Goal: Task Accomplishment & Management: Use online tool/utility

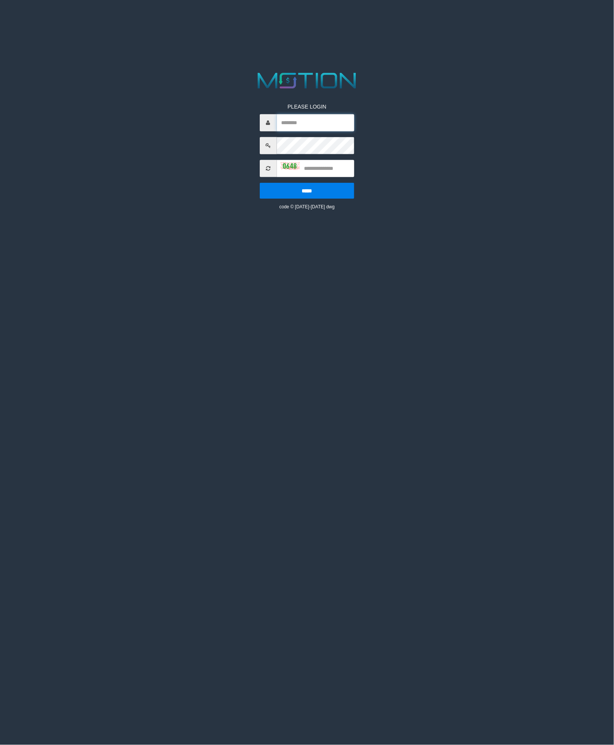
click at [302, 120] on input "text" at bounding box center [316, 122] width 78 height 17
type input "**********"
type input "****"
click at [260, 182] on input "*****" at bounding box center [307, 190] width 95 height 16
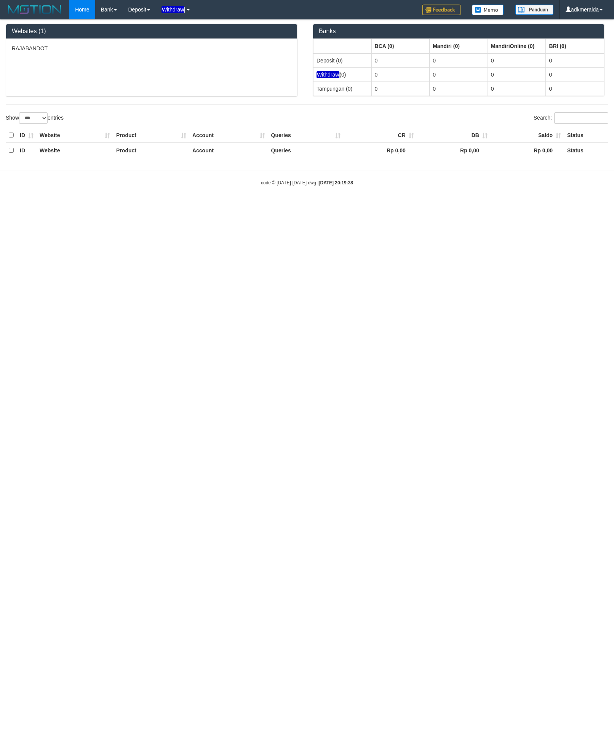
select select "***"
click at [182, 9] on em "Withdraw" at bounding box center [172, 9] width 23 height 7
click at [184, 33] on link "WD List" at bounding box center [186, 36] width 60 height 10
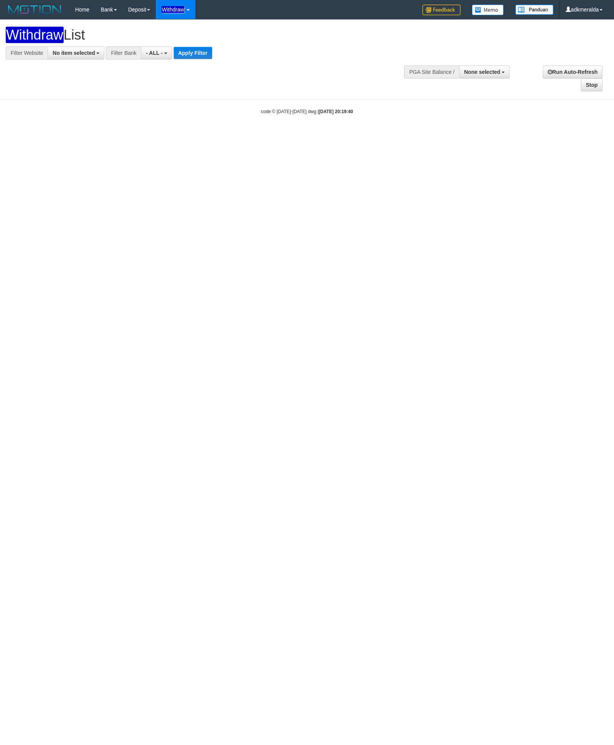
select select
click at [75, 57] on button "No item selected" at bounding box center [76, 52] width 57 height 13
click at [83, 107] on label "[ITOTO] RAJABANDOT" at bounding box center [86, 103] width 77 height 11
select select "***"
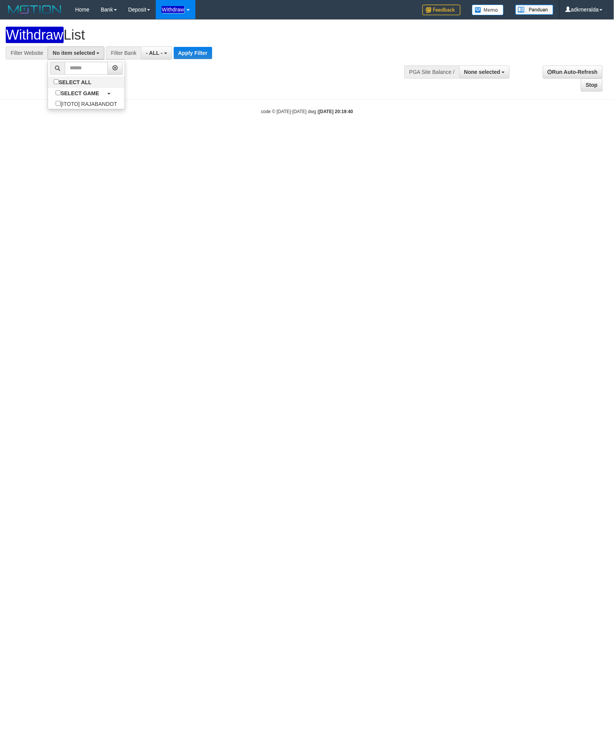
scroll to position [7, 0]
click at [162, 55] on span "- ALL -" at bounding box center [170, 53] width 17 height 6
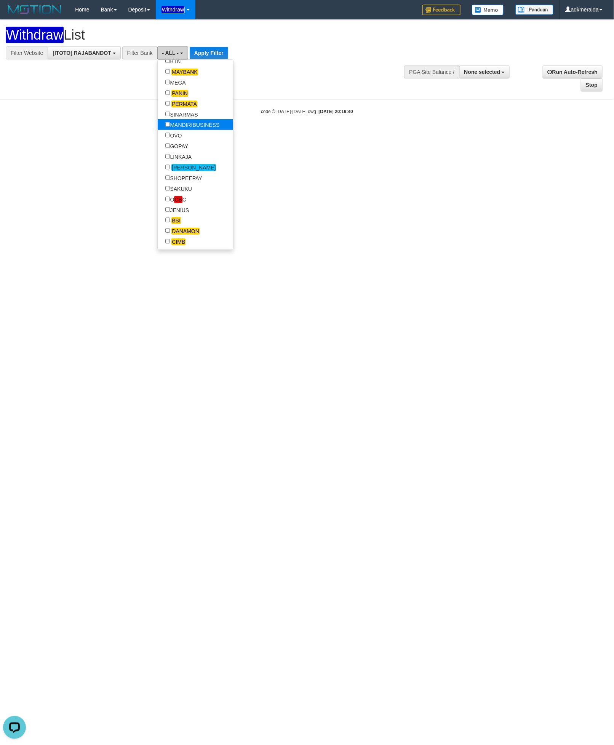
scroll to position [171, 0]
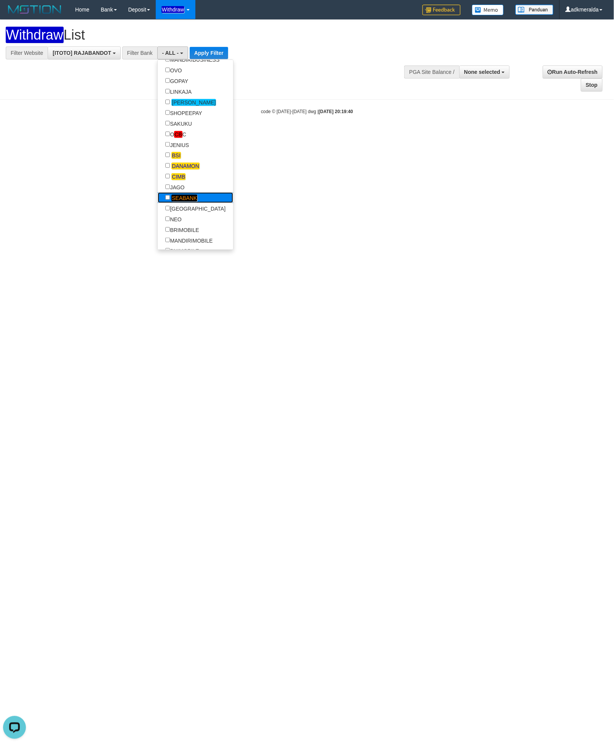
click at [189, 201] on em "SEABANK" at bounding box center [184, 198] width 26 height 7
select select "*******"
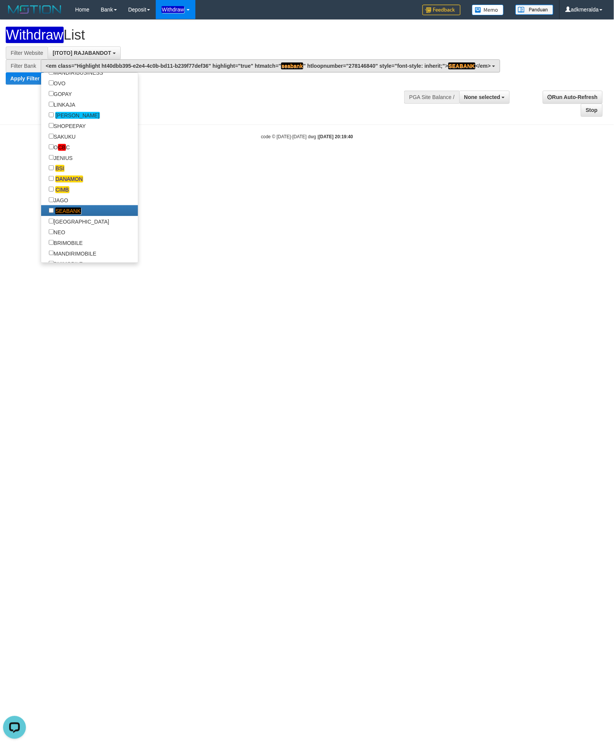
click at [21, 72] on div "Filter Bank" at bounding box center [23, 65] width 35 height 13
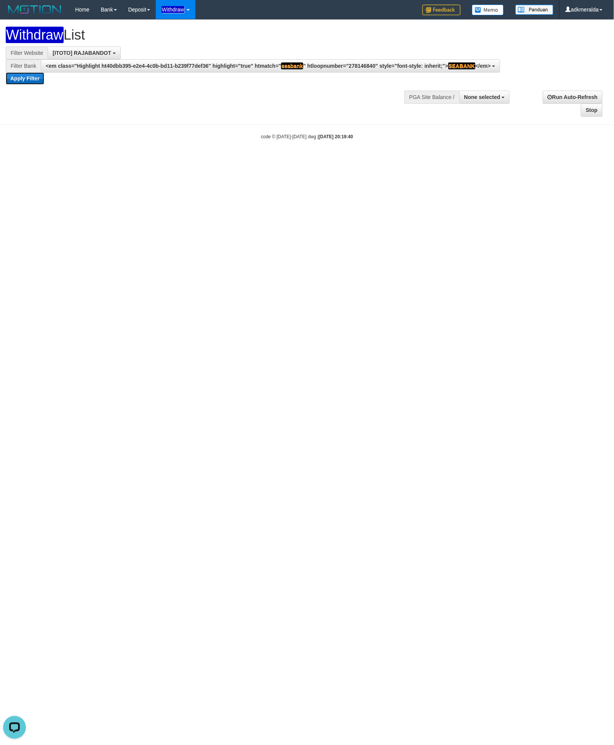
click at [21, 77] on button "Apply Filter" at bounding box center [25, 78] width 38 height 12
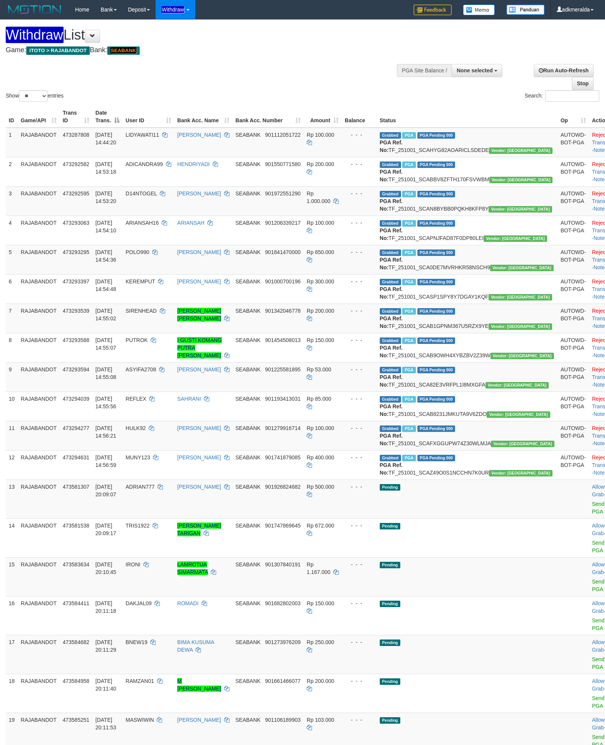
select select
select select "**"
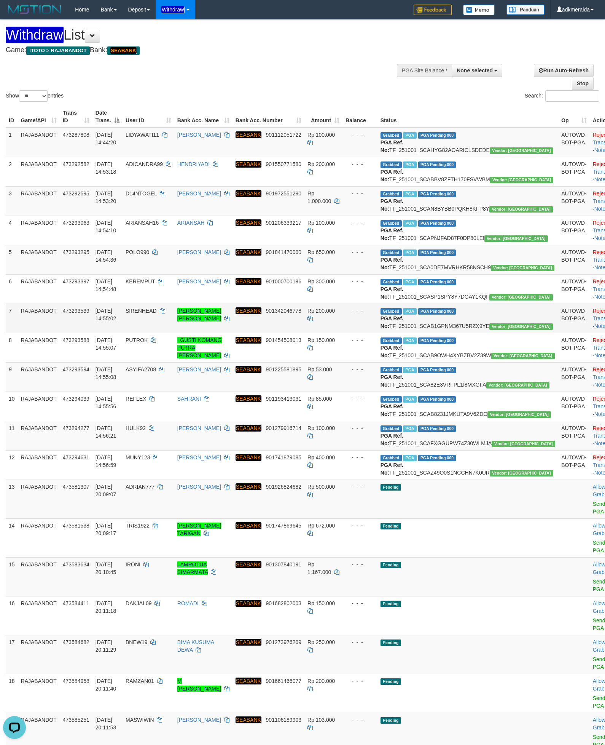
click at [440, 333] on td "Grabbed PGA PGA Pending 000 {"status":"000","data":{"unique_id":"298-473293539-…" at bounding box center [468, 317] width 181 height 29
click at [289, 4] on div "Home Bank Account List Load By Website Group [ITOTO] RAJABANDOT Mutasi Bank Sea…" at bounding box center [303, 9] width 594 height 19
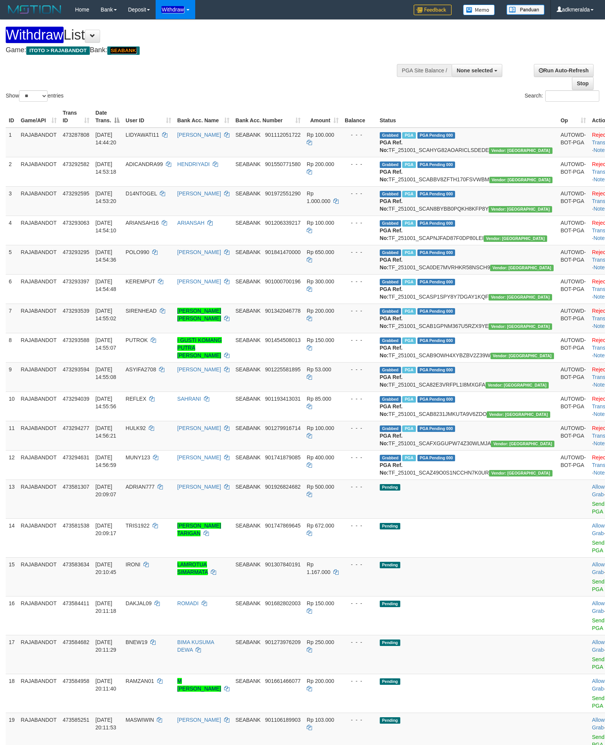
select select
select select "**"
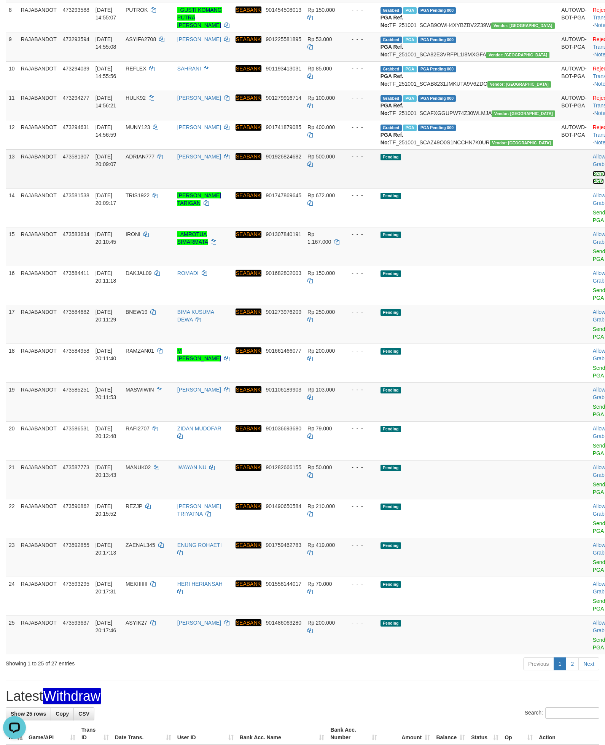
click at [593, 184] on link "Send PGA" at bounding box center [599, 178] width 13 height 14
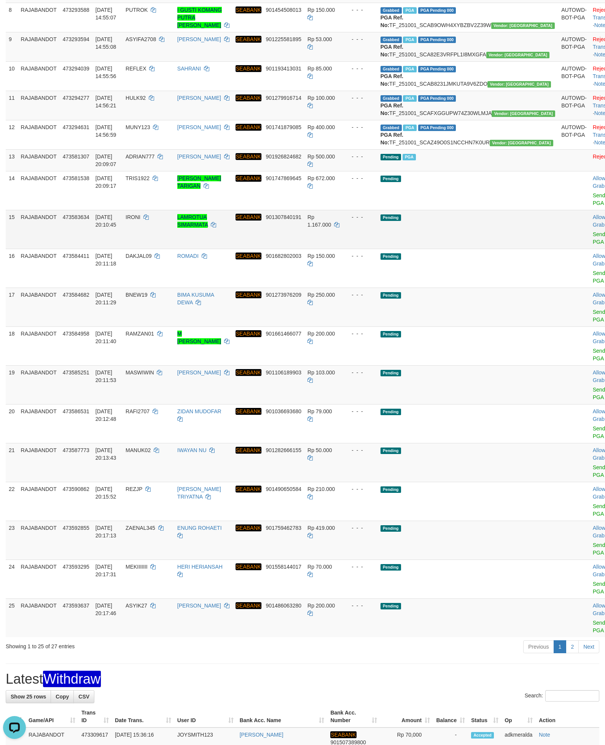
click at [481, 249] on td "Pending" at bounding box center [468, 229] width 181 height 39
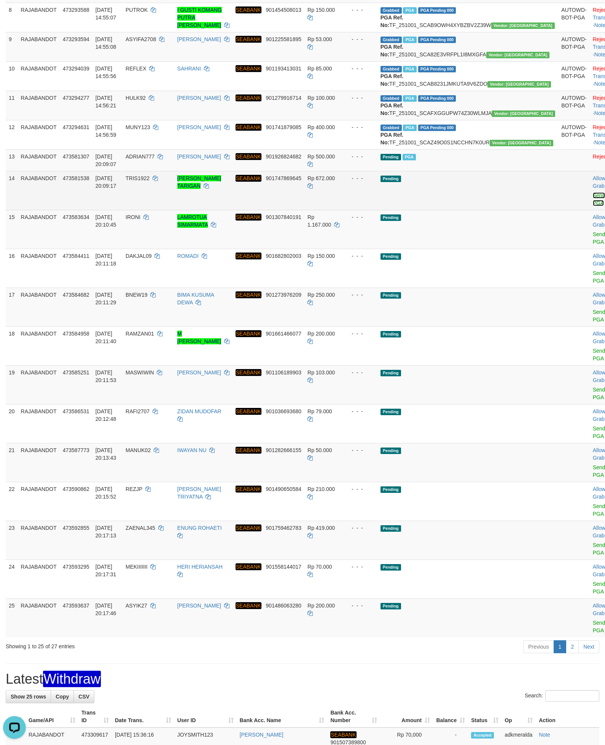
click at [593, 206] on link "Send PGA" at bounding box center [599, 199] width 13 height 14
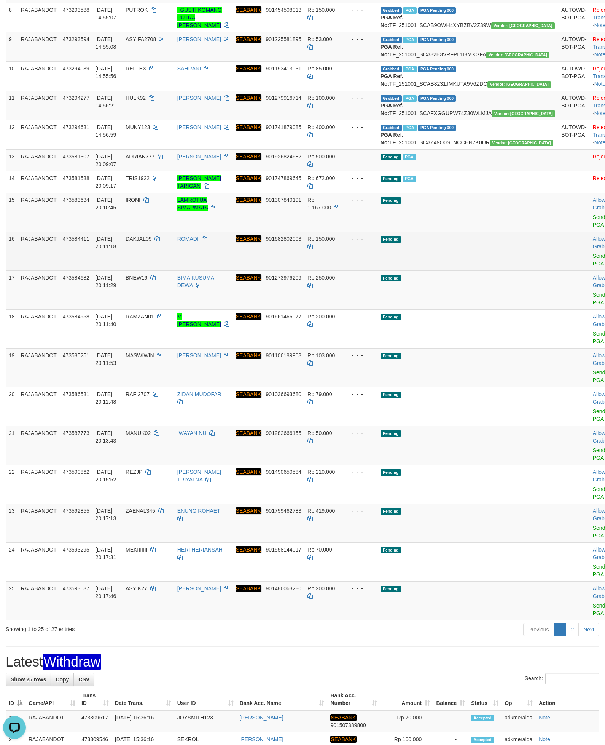
click at [559, 270] on td at bounding box center [575, 251] width 32 height 39
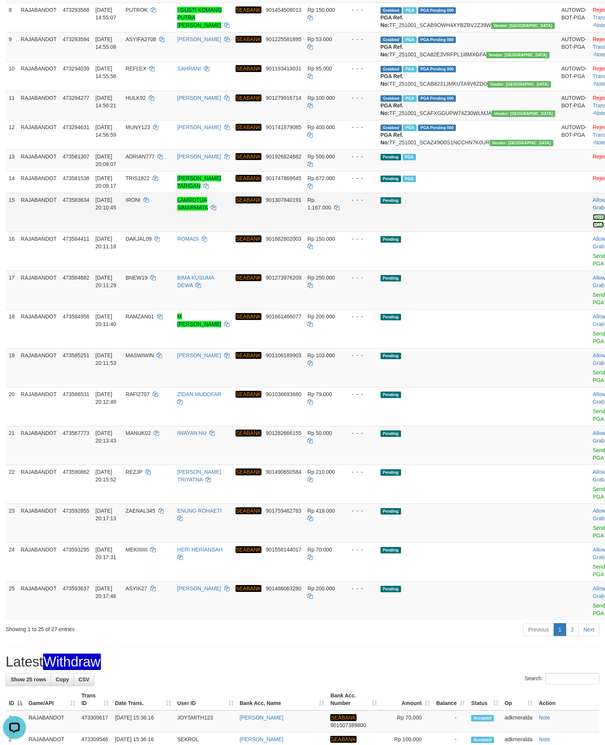
click at [593, 228] on link "Send PGA" at bounding box center [599, 221] width 13 height 14
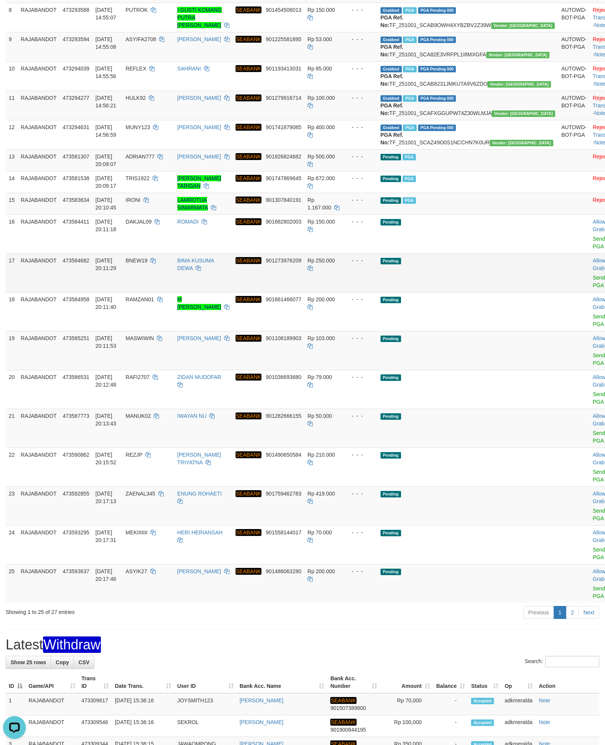
click at [498, 292] on td "Pending" at bounding box center [468, 272] width 181 height 39
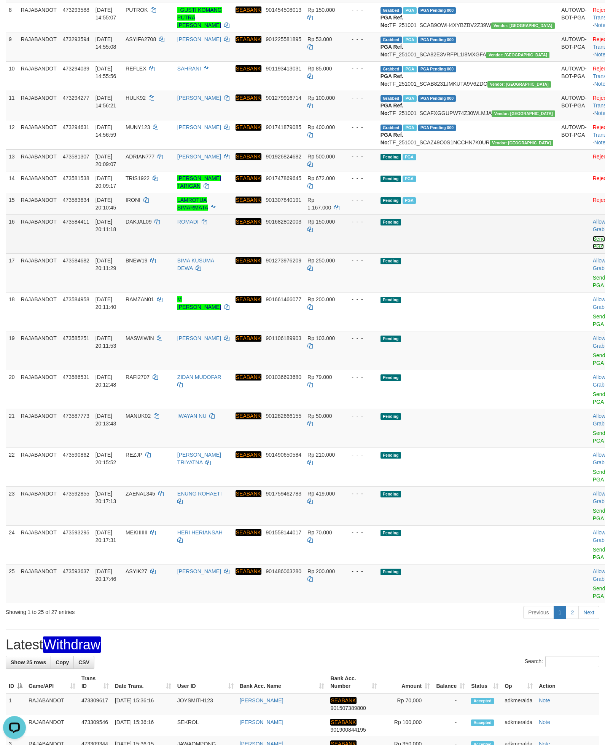
click at [593, 249] on link "Send PGA" at bounding box center [599, 243] width 13 height 14
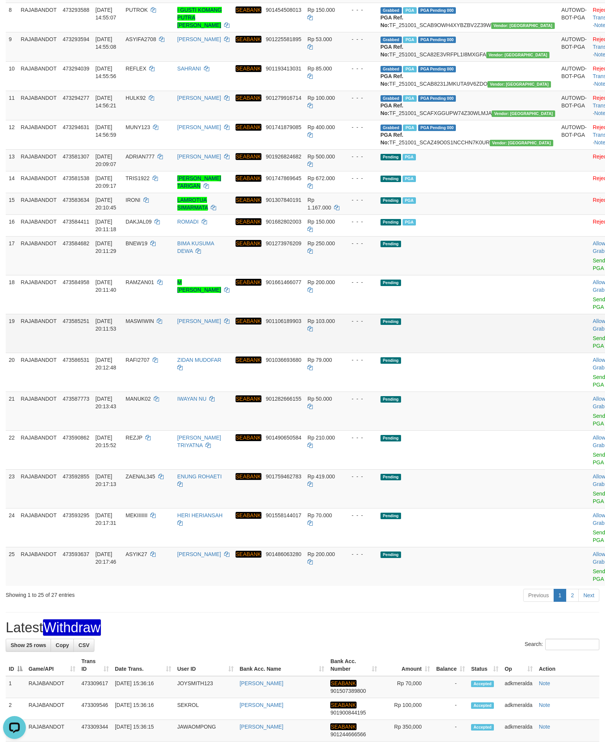
click at [512, 353] on td "Pending" at bounding box center [468, 333] width 181 height 39
click at [457, 275] on td "Pending" at bounding box center [468, 255] width 181 height 39
click at [593, 271] on link "Send PGA" at bounding box center [599, 264] width 13 height 14
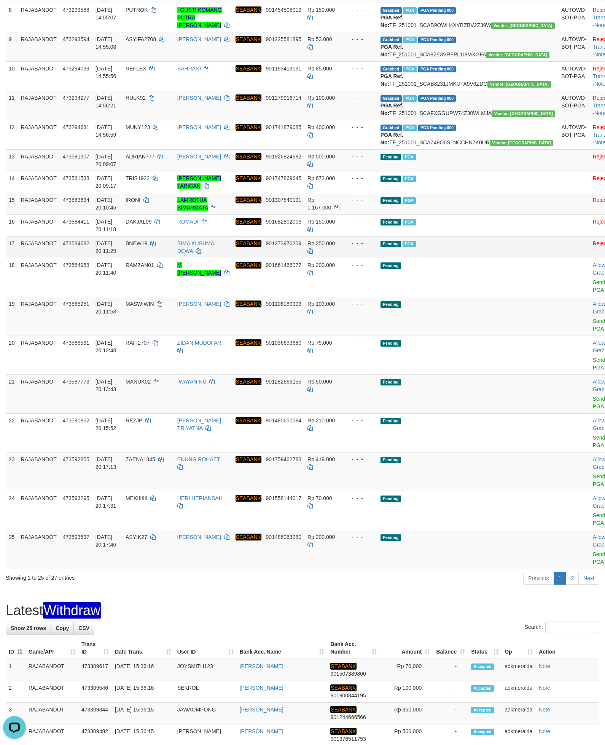
click at [512, 258] on td "Pending PGA" at bounding box center [468, 247] width 181 height 22
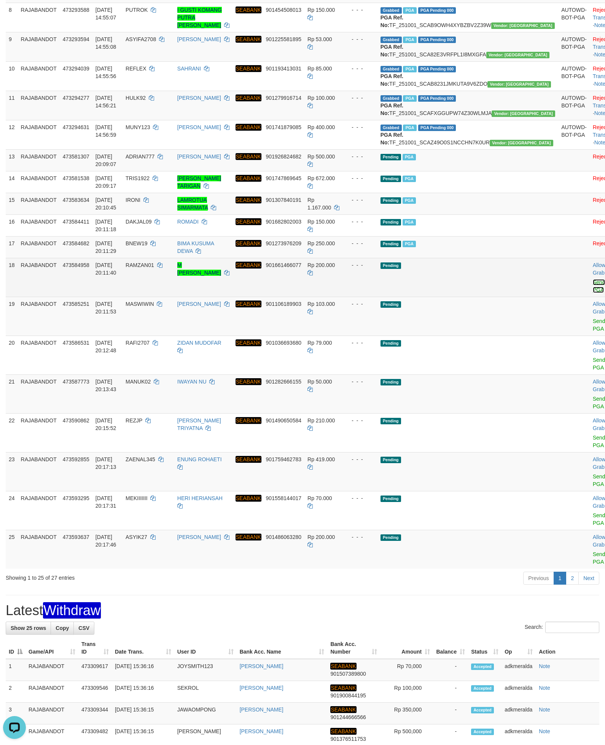
click at [593, 293] on link "Send PGA" at bounding box center [599, 286] width 13 height 14
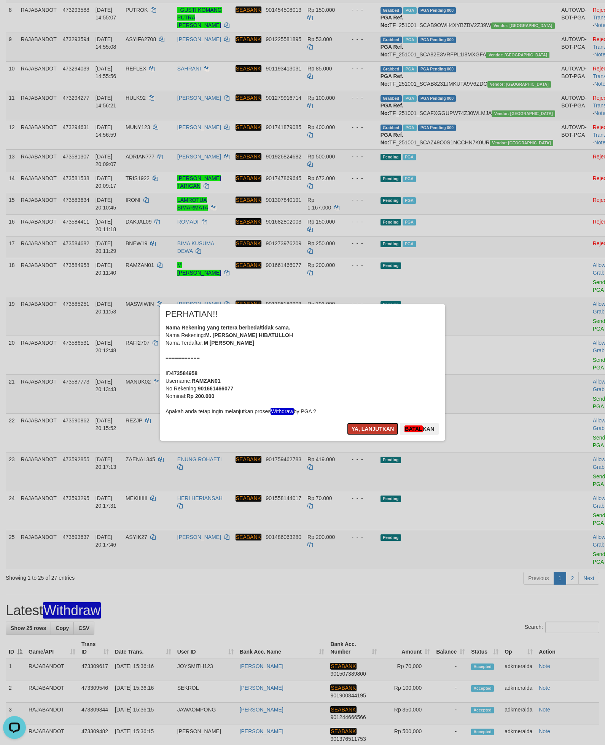
click at [371, 428] on button "Ya, lanjutkan" at bounding box center [373, 429] width 52 height 12
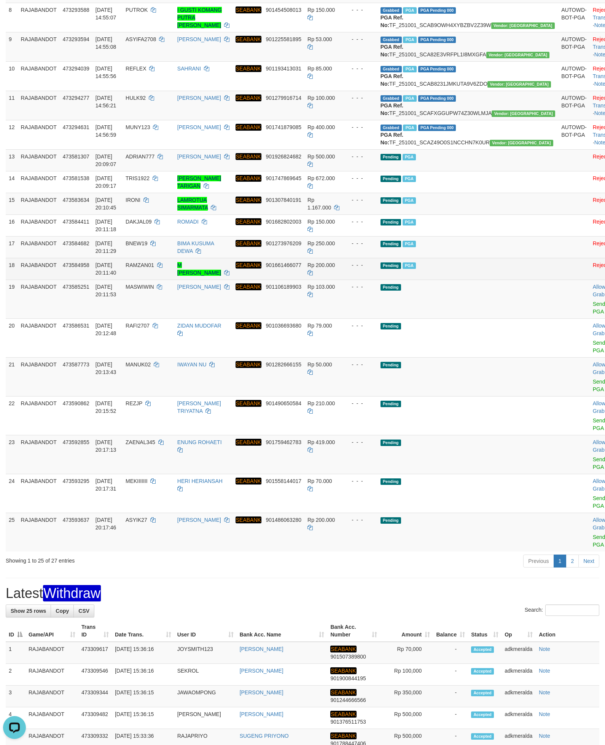
click at [473, 279] on td "Pending PGA" at bounding box center [468, 269] width 181 height 22
click at [593, 315] on link "Send PGA" at bounding box center [599, 308] width 13 height 14
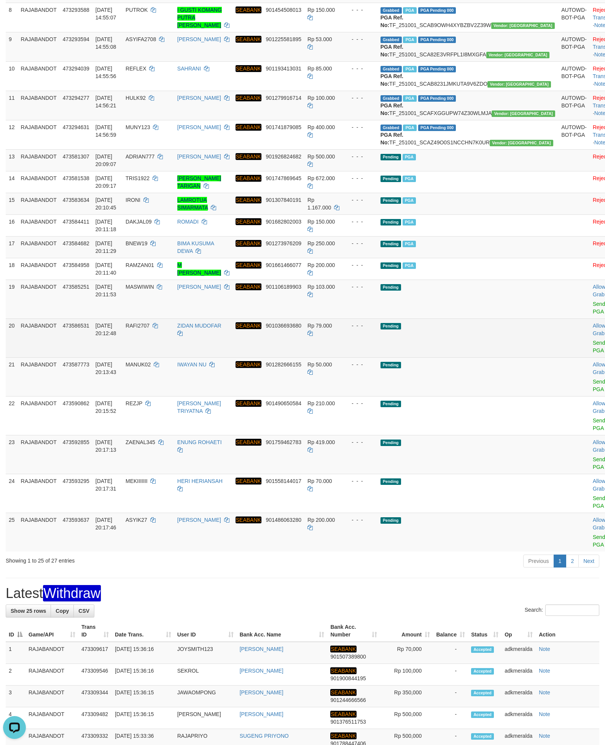
click at [515, 357] on td "Pending" at bounding box center [468, 337] width 181 height 39
click at [593, 353] on link "Send PGA" at bounding box center [599, 347] width 13 height 14
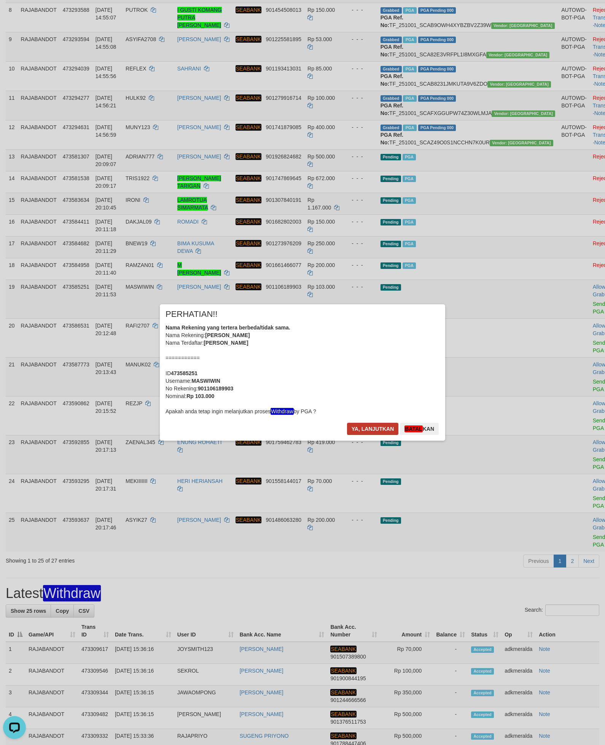
drag, startPoint x: 360, startPoint y: 421, endPoint x: 355, endPoint y: 426, distance: 7.3
click at [360, 423] on div "× PERHATIAN!! Nama Rekening yang tertera berbeda/tidak sama. Nama Rekening: SUR…" at bounding box center [303, 372] width 286 height 136
click at [355, 426] on button "Ya, lanjutkan" at bounding box center [373, 429] width 52 height 12
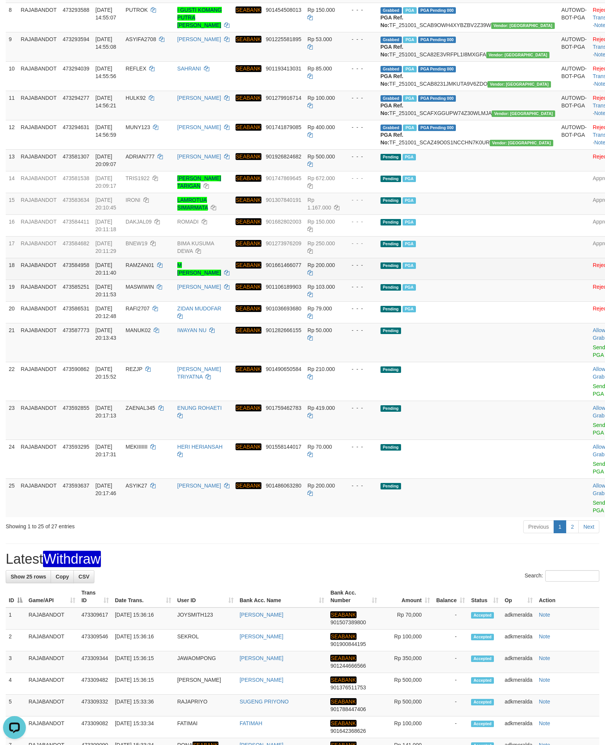
drag, startPoint x: 514, startPoint y: 368, endPoint x: 510, endPoint y: 366, distance: 5.0
click at [512, 279] on td "Pending PGA" at bounding box center [468, 269] width 181 height 22
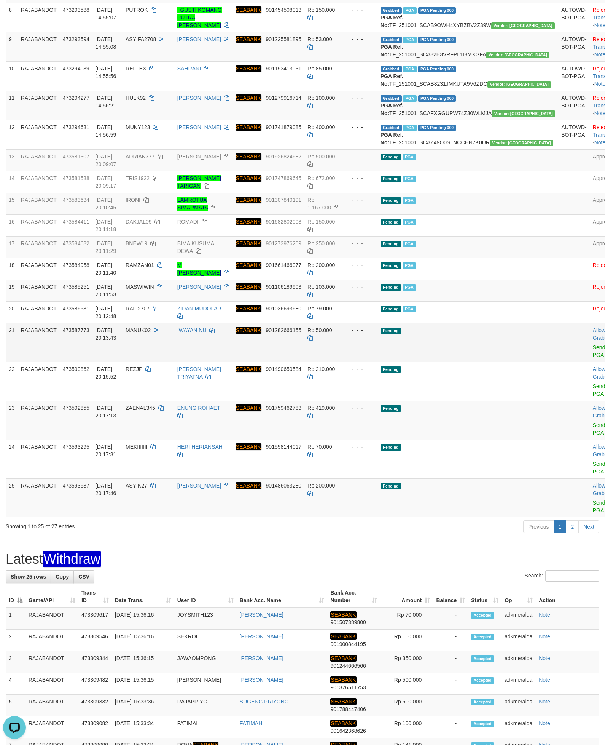
click at [590, 362] on td "Allow Grab · Reject Send PGA · Note" at bounding box center [609, 342] width 38 height 39
click at [593, 358] on link "Send PGA" at bounding box center [599, 351] width 13 height 14
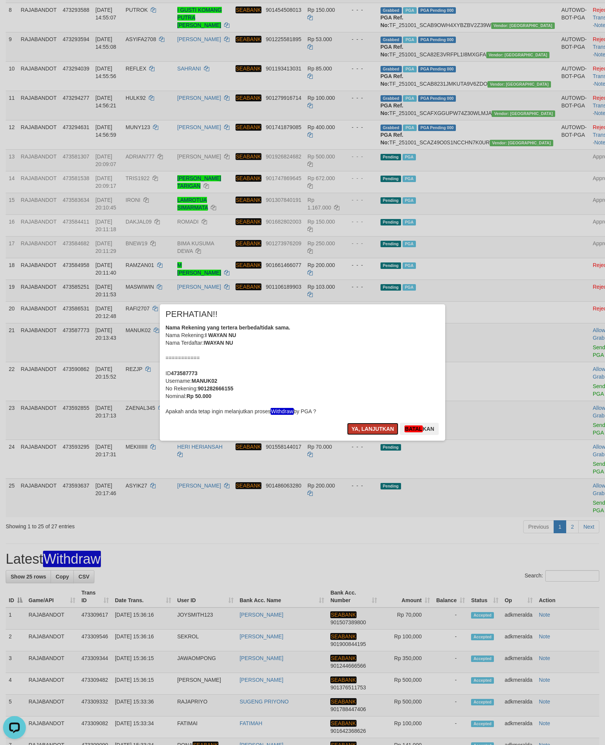
click at [359, 426] on button "Ya, lanjutkan" at bounding box center [373, 429] width 52 height 12
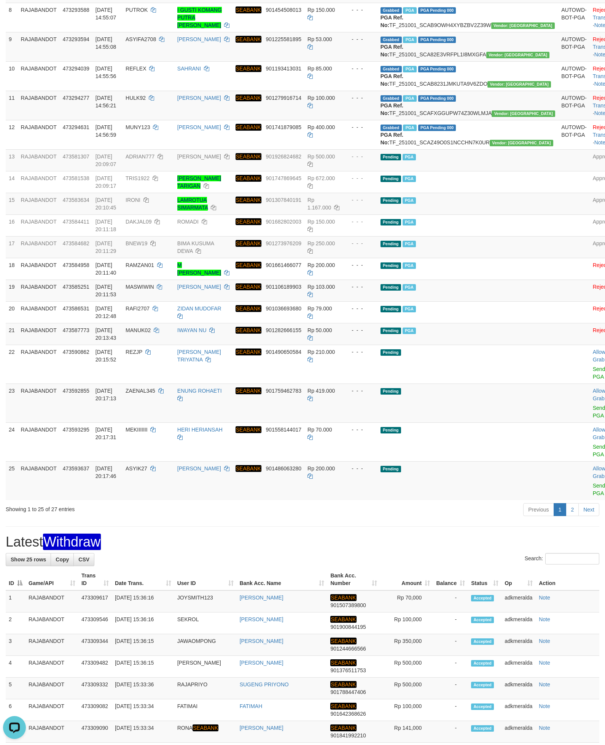
click at [559, 323] on td at bounding box center [575, 312] width 32 height 22
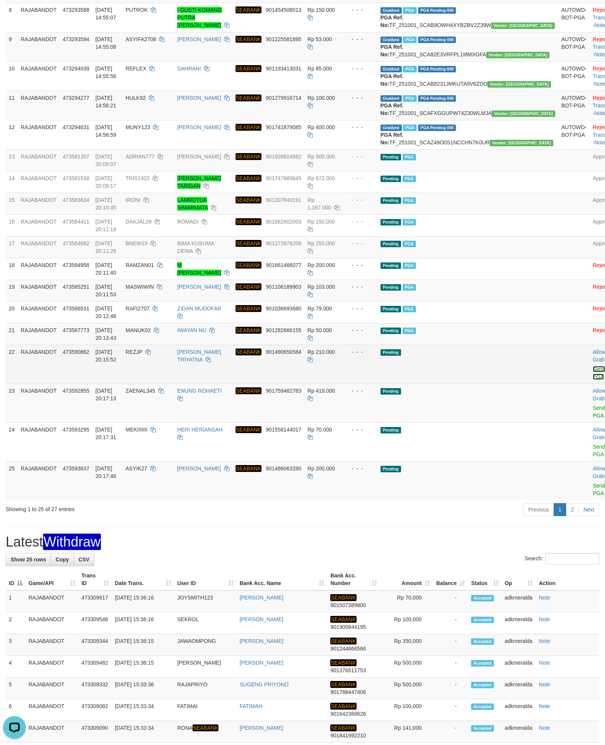
click at [593, 380] on link "Send PGA" at bounding box center [599, 373] width 13 height 14
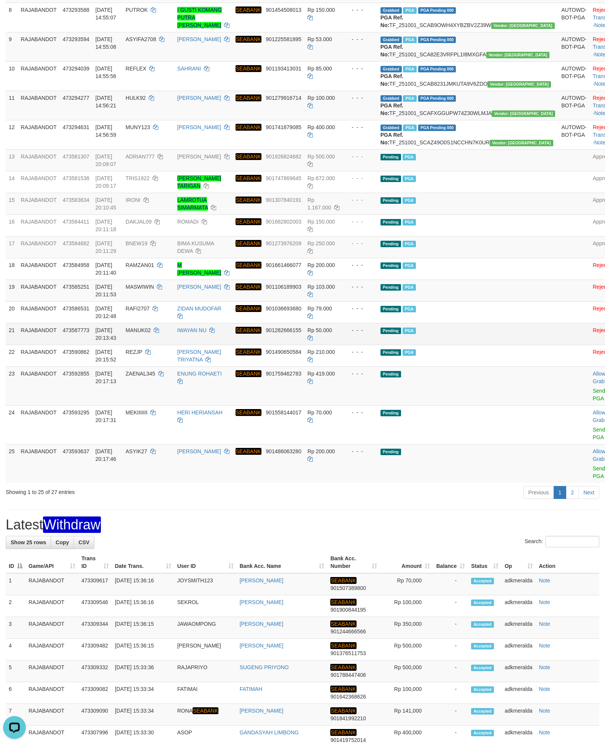
click at [493, 345] on td "Pending PGA" at bounding box center [468, 334] width 181 height 22
click at [590, 405] on td "Allow Grab · Reject Send PGA · Note" at bounding box center [609, 385] width 38 height 39
click at [593, 401] on link "Send PGA" at bounding box center [599, 395] width 13 height 14
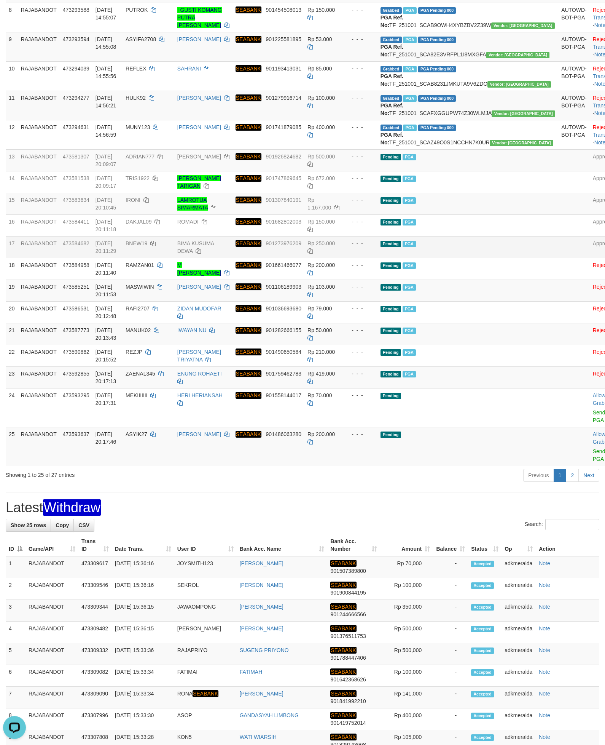
drag, startPoint x: 487, startPoint y: 338, endPoint x: 489, endPoint y: 344, distance: 6.5
click at [487, 258] on td "Pending PGA" at bounding box center [468, 247] width 181 height 22
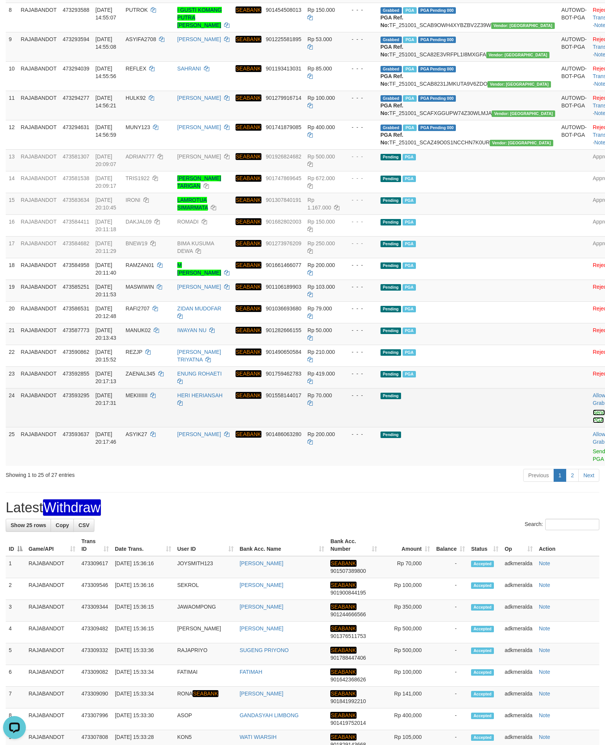
click at [593, 423] on link "Send PGA" at bounding box center [599, 416] width 13 height 14
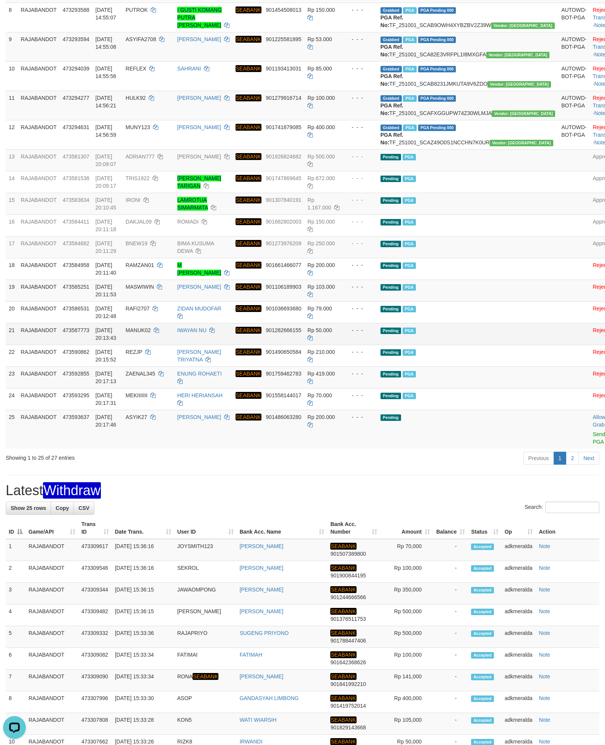
click at [559, 345] on td at bounding box center [575, 334] width 32 height 22
click at [590, 449] on td "Allow Grab · Reject Send PGA · Note" at bounding box center [609, 429] width 38 height 39
click at [593, 445] on link "Send PGA" at bounding box center [599, 438] width 13 height 14
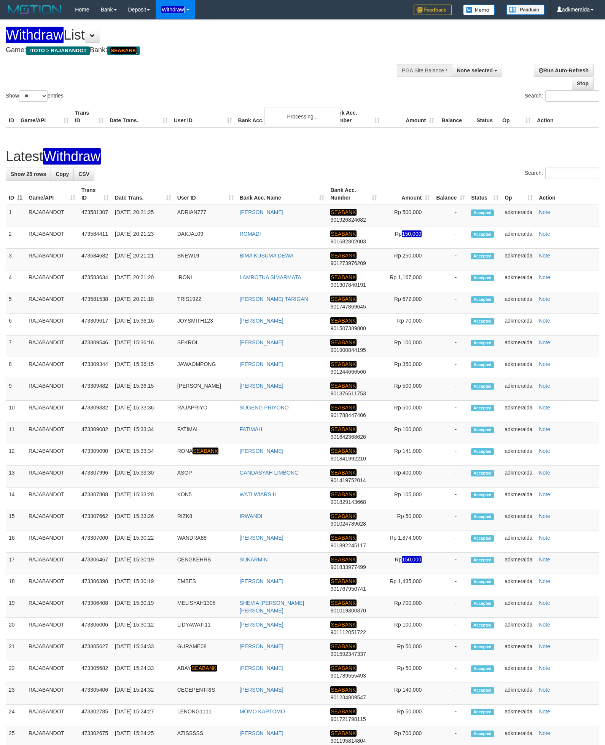
select select
select select "**"
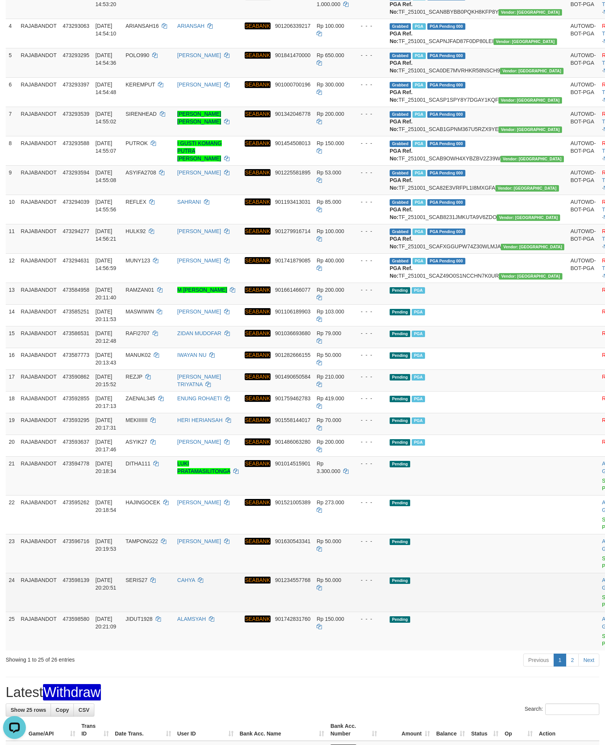
scroll to position [343, 0]
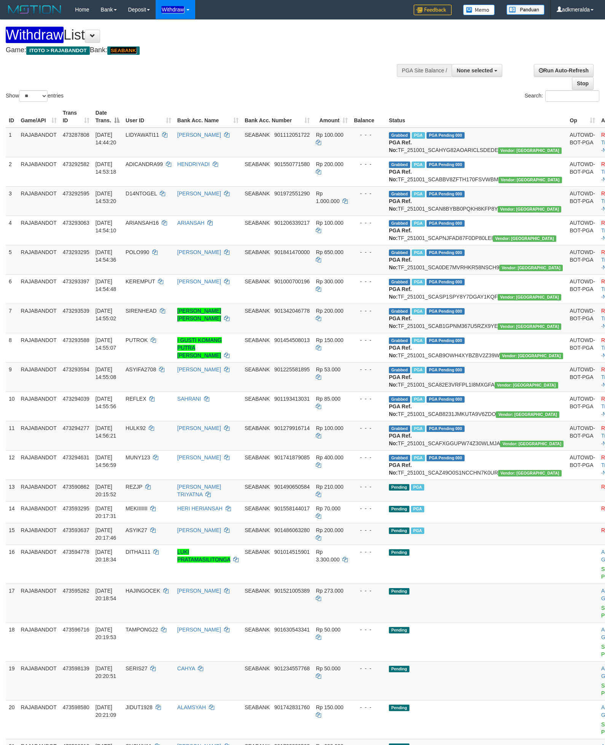
select select
select select "**"
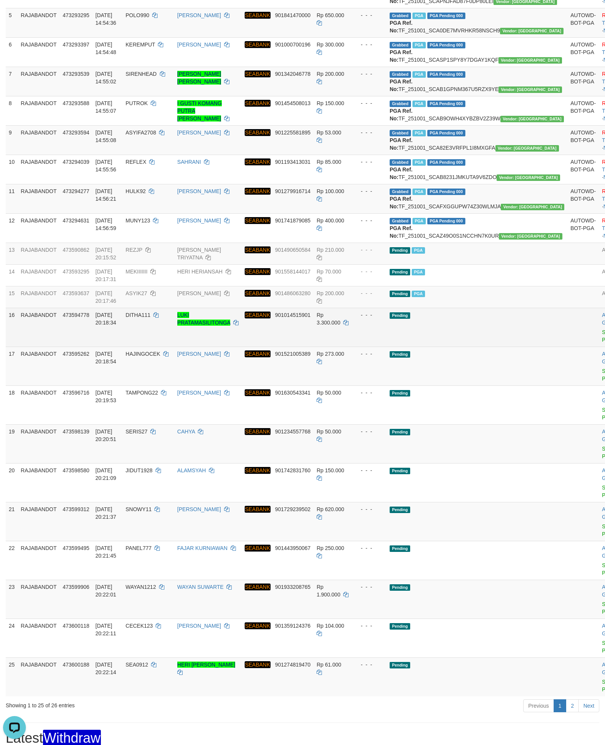
scroll to position [286, 0]
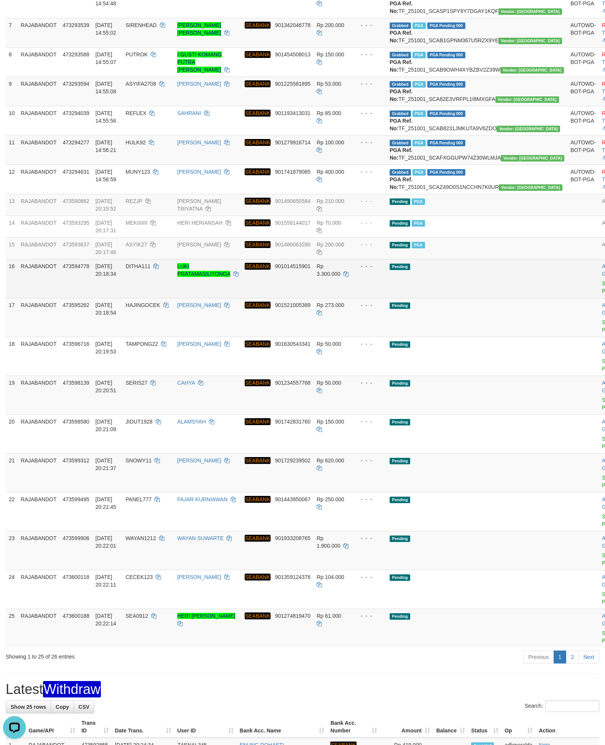
click at [449, 298] on td "Pending" at bounding box center [477, 278] width 181 height 39
click at [602, 294] on link "Send PGA" at bounding box center [608, 287] width 13 height 14
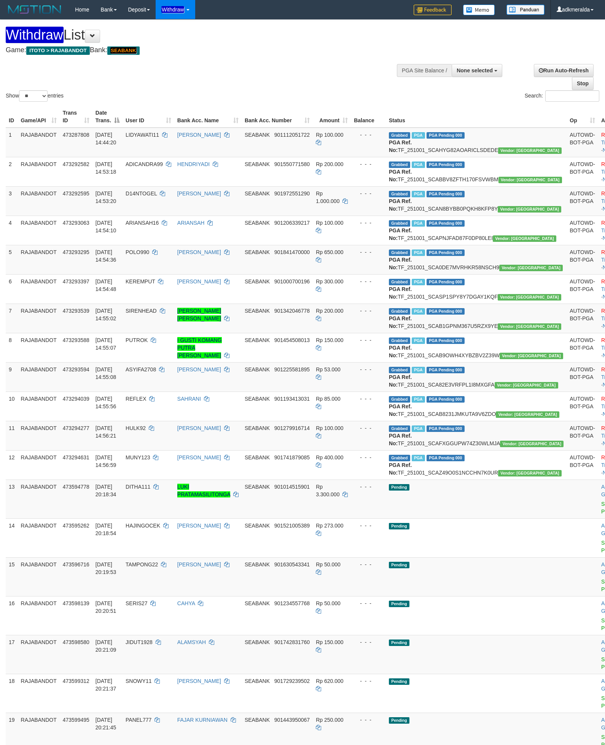
select select
select select "**"
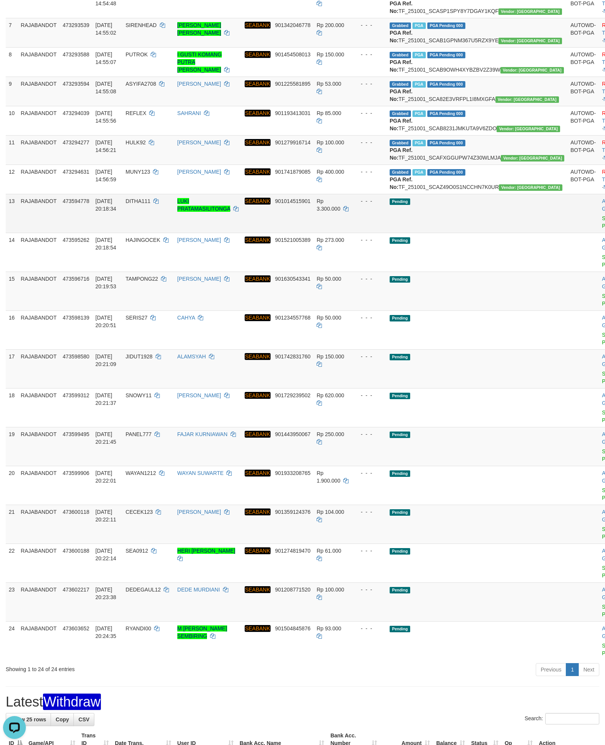
click at [602, 229] on link "Send PGA" at bounding box center [608, 222] width 13 height 14
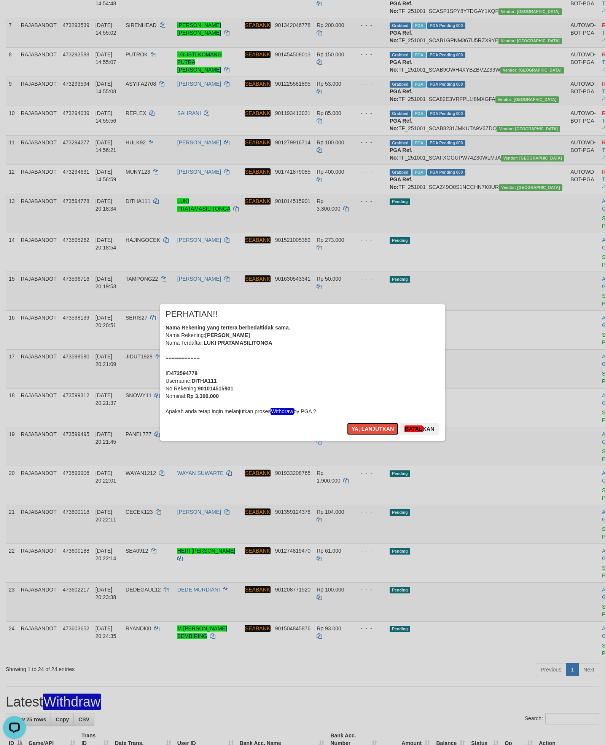
drag, startPoint x: 371, startPoint y: 433, endPoint x: 404, endPoint y: 407, distance: 41.4
click at [371, 433] on button "Ya, lanjutkan" at bounding box center [373, 429] width 52 height 12
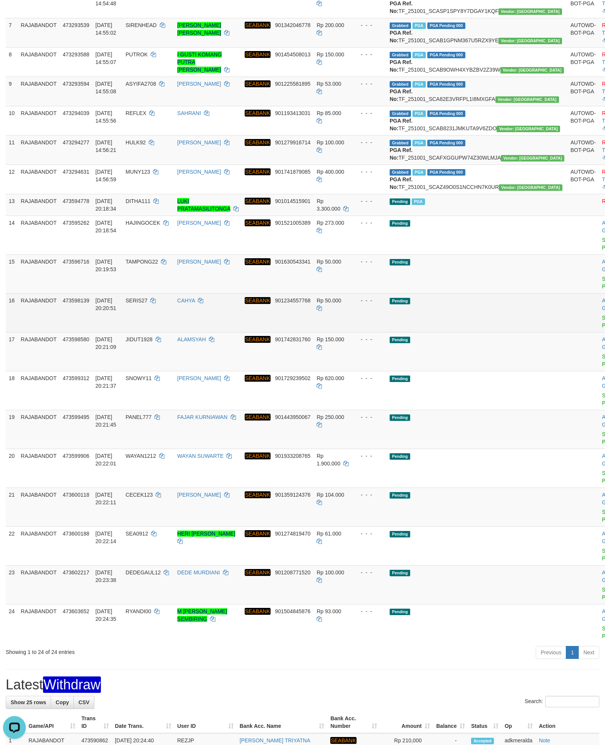
drag, startPoint x: 461, startPoint y: 418, endPoint x: 482, endPoint y: 398, distance: 29.1
click at [461, 332] on td "Pending" at bounding box center [477, 312] width 181 height 39
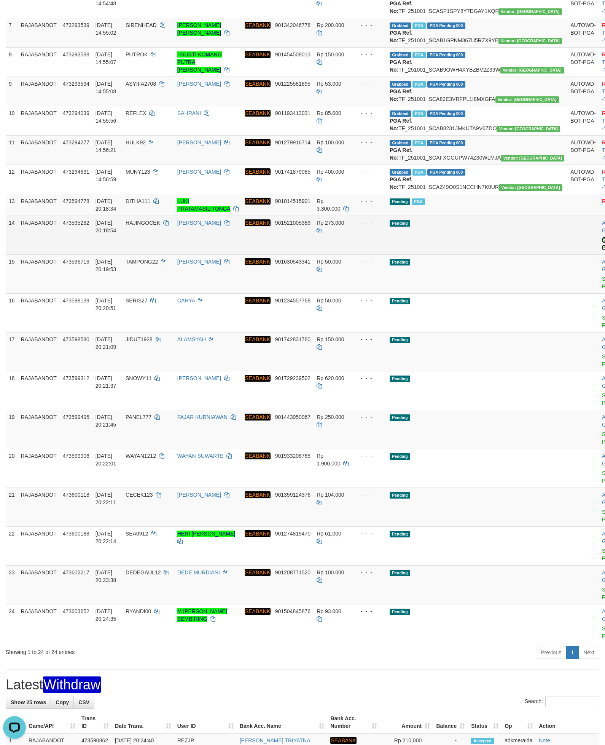
click at [602, 251] on link "Send PGA" at bounding box center [608, 244] width 13 height 14
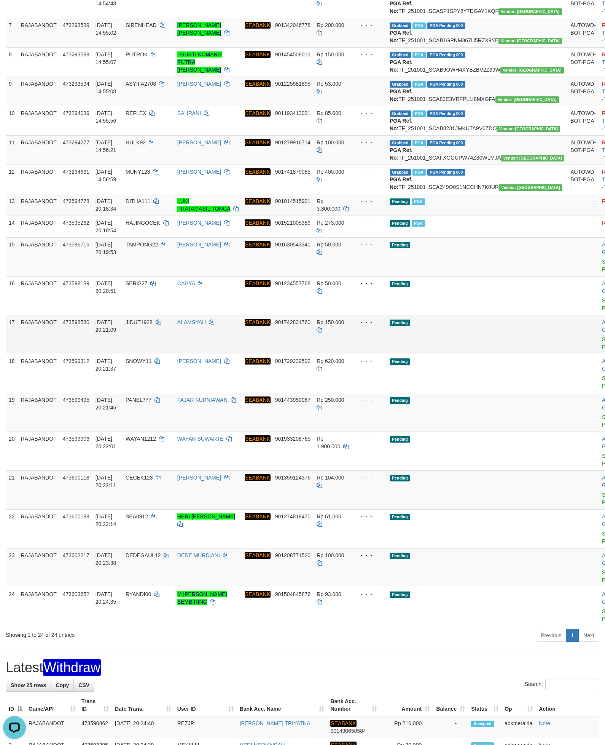
click at [568, 354] on td at bounding box center [584, 334] width 32 height 39
click at [602, 272] on link "Send PGA" at bounding box center [608, 266] width 13 height 14
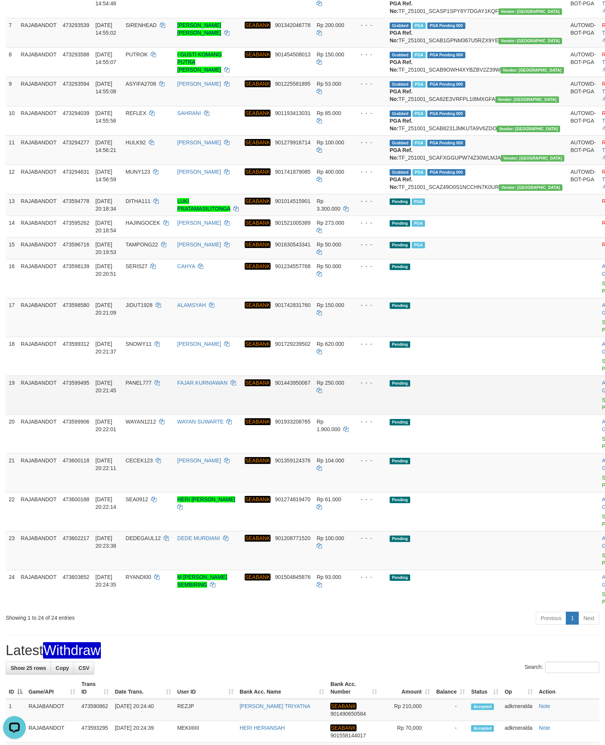
click at [490, 414] on td "Pending" at bounding box center [477, 394] width 181 height 39
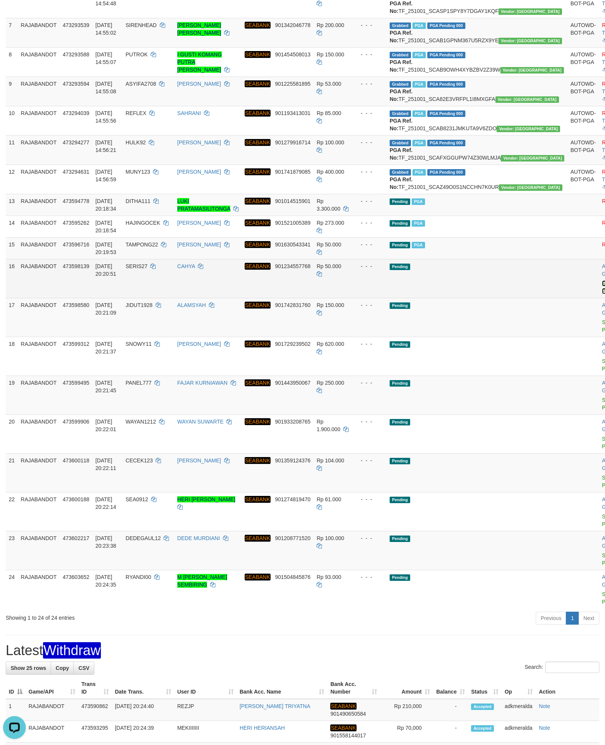
click at [602, 294] on link "Send PGA" at bounding box center [608, 287] width 13 height 14
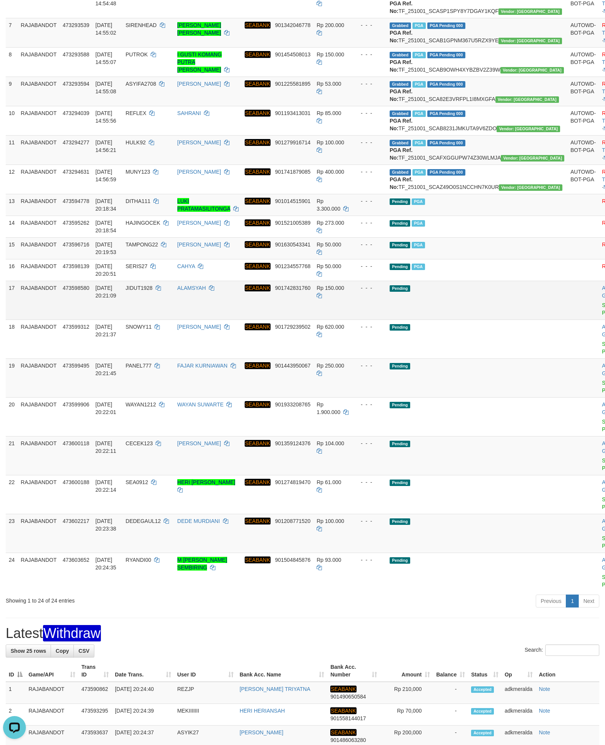
click at [467, 319] on td "Pending" at bounding box center [477, 300] width 181 height 39
click at [602, 316] on link "Send PGA" at bounding box center [608, 309] width 13 height 14
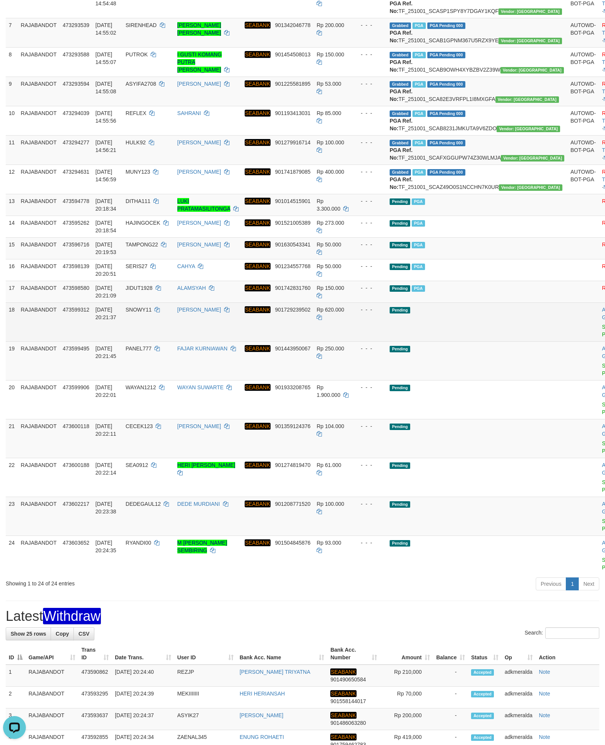
click at [424, 341] on td "Pending" at bounding box center [477, 321] width 181 height 39
click at [602, 337] on link "Send PGA" at bounding box center [608, 331] width 13 height 14
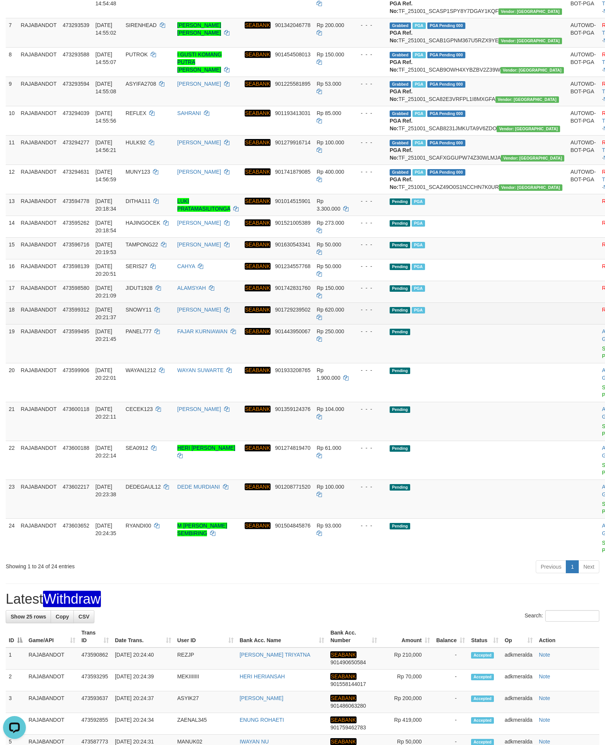
click at [488, 324] on td "Pending PGA" at bounding box center [477, 313] width 181 height 22
click at [602, 359] on link "Send PGA" at bounding box center [608, 352] width 13 height 14
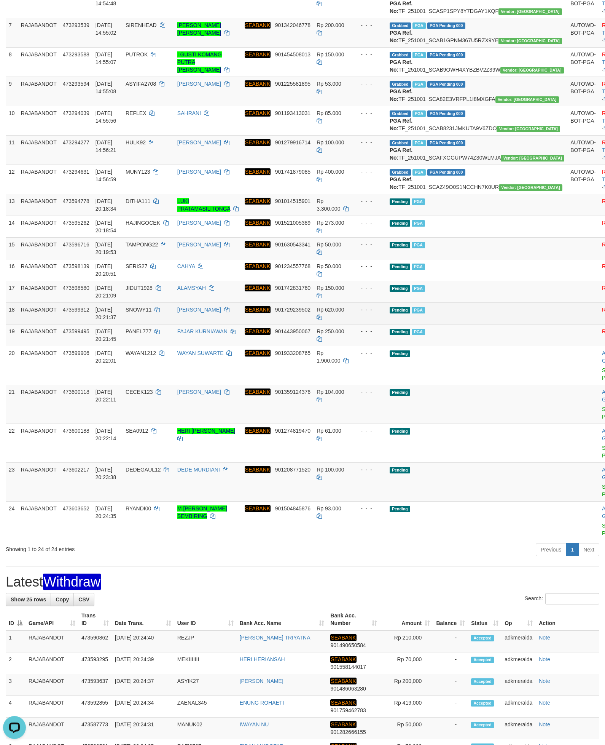
drag, startPoint x: 506, startPoint y: 403, endPoint x: 506, endPoint y: 399, distance: 4.6
click at [506, 324] on td "Pending PGA" at bounding box center [477, 313] width 181 height 22
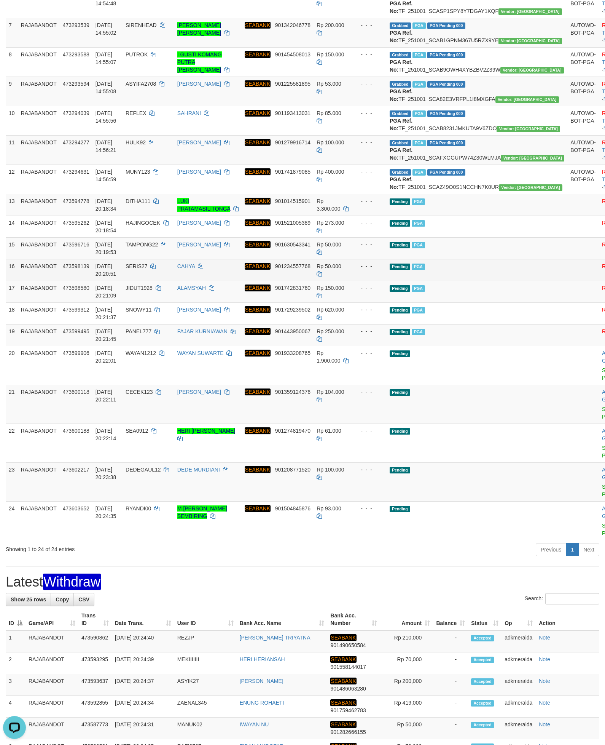
click at [480, 281] on td "Pending PGA" at bounding box center [477, 270] width 181 height 22
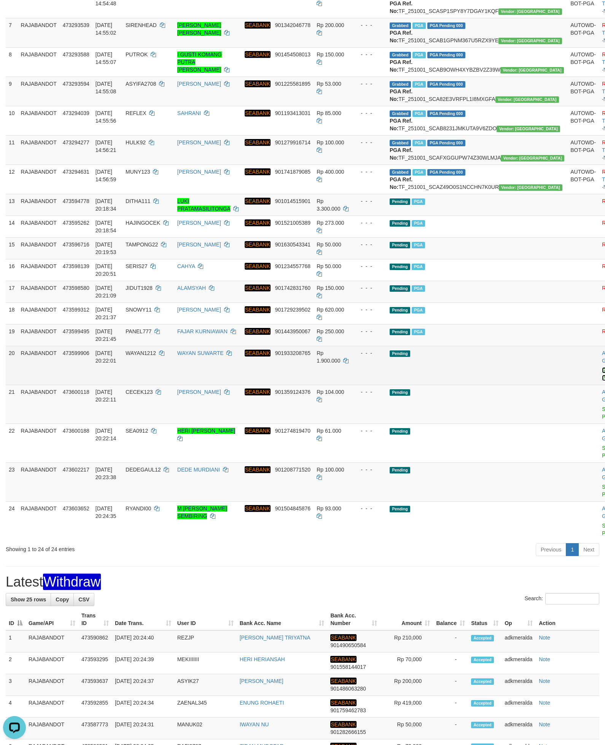
click at [602, 381] on link "Send PGA" at bounding box center [608, 374] width 13 height 14
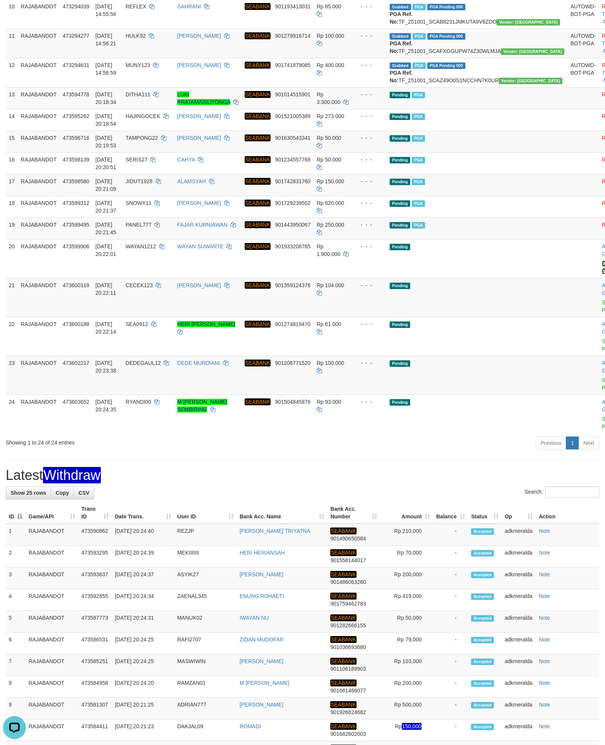
scroll to position [400, 0]
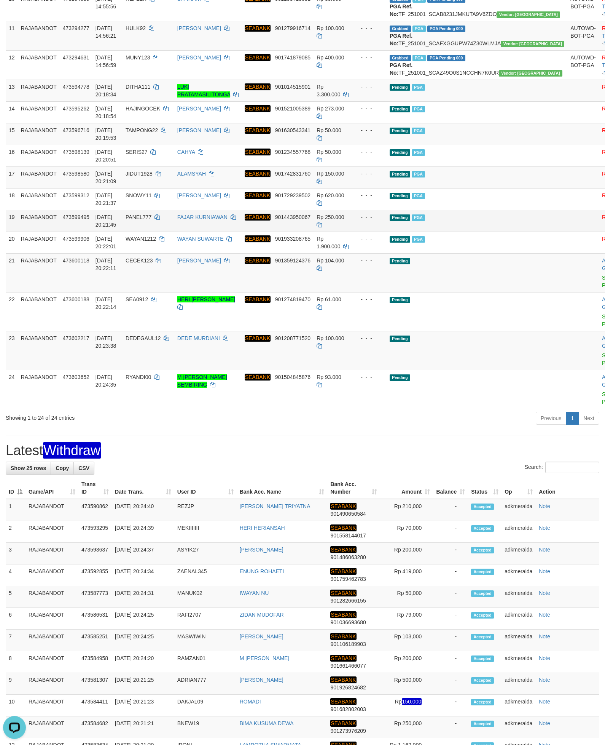
click at [473, 232] on td "Pending PGA" at bounding box center [477, 221] width 181 height 22
click at [602, 288] on link "Send PGA" at bounding box center [608, 282] width 13 height 14
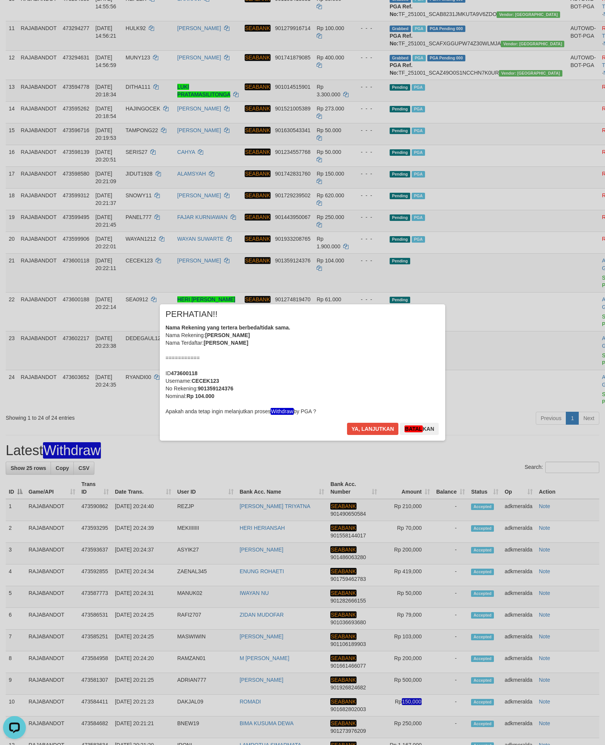
click at [370, 436] on div "Ya, lanjutkan Batal kan" at bounding box center [392, 432] width 93 height 18
click at [374, 421] on div "× PERHATIAN!! Nama Rekening yang tertera berbeda/tidak sama. Nama Rekening: MUH…" at bounding box center [303, 372] width 286 height 136
click at [362, 429] on button "Ya, lanjutkan" at bounding box center [373, 429] width 52 height 12
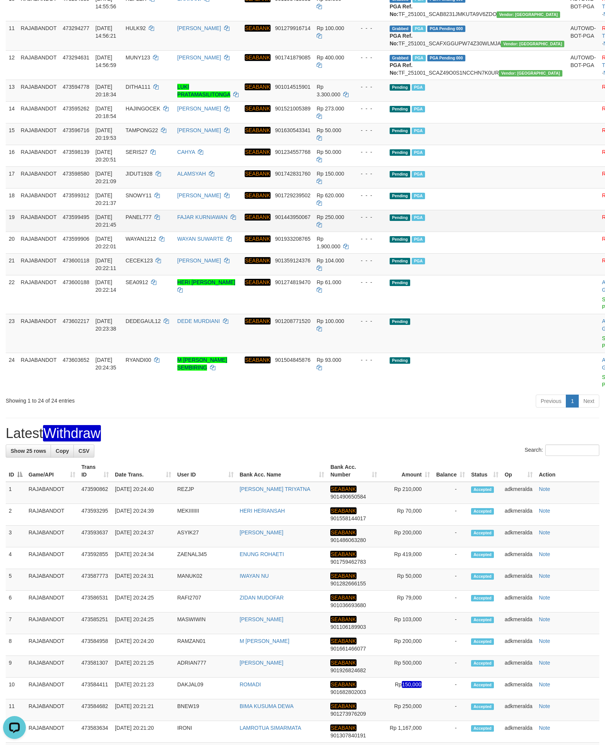
click at [479, 232] on td "Pending PGA" at bounding box center [477, 221] width 181 height 22
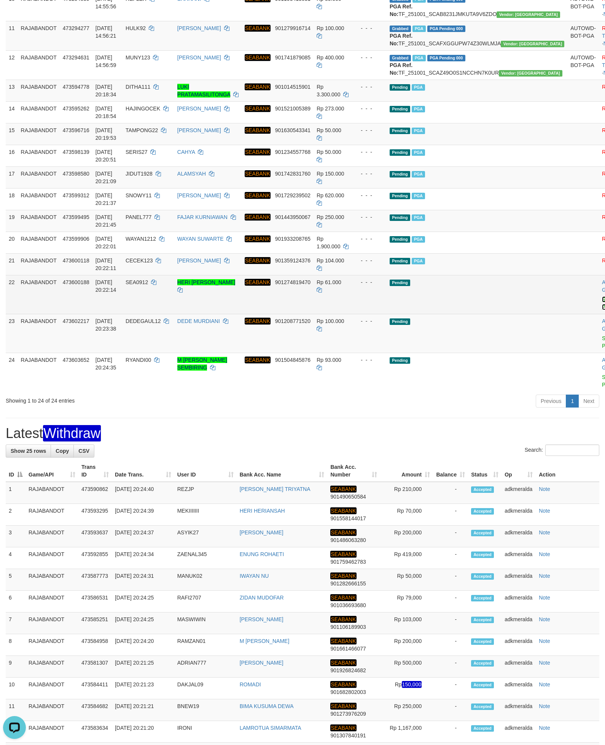
click at [602, 310] on link "Send PGA" at bounding box center [608, 303] width 13 height 14
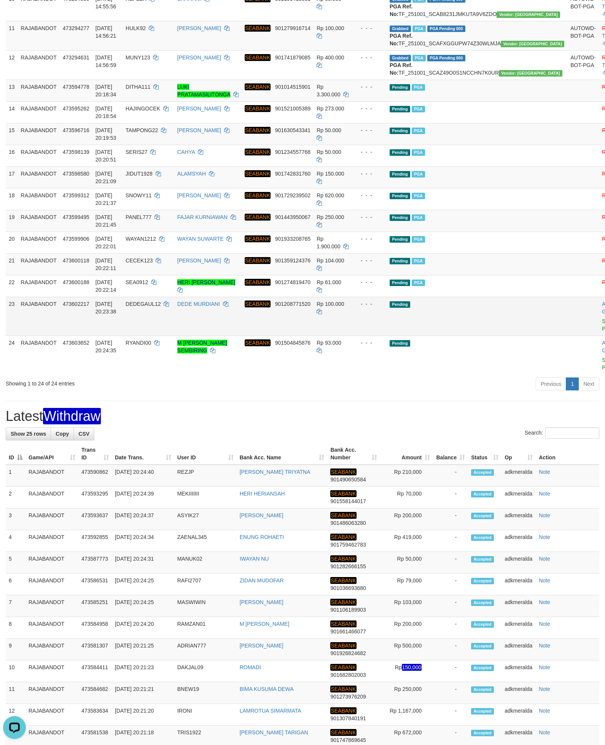
drag, startPoint x: 500, startPoint y: 398, endPoint x: 499, endPoint y: 392, distance: 5.7
click at [499, 335] on td "Pending" at bounding box center [477, 316] width 181 height 39
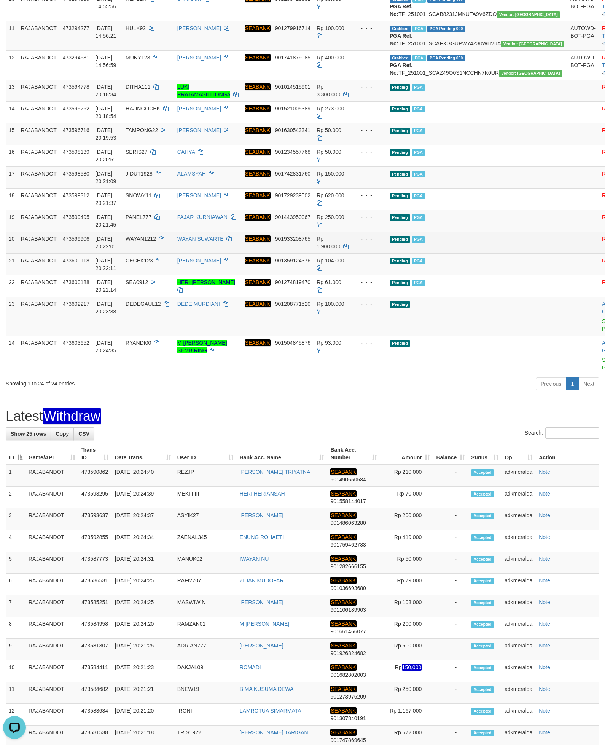
click at [500, 253] on td "Pending PGA" at bounding box center [477, 243] width 181 height 22
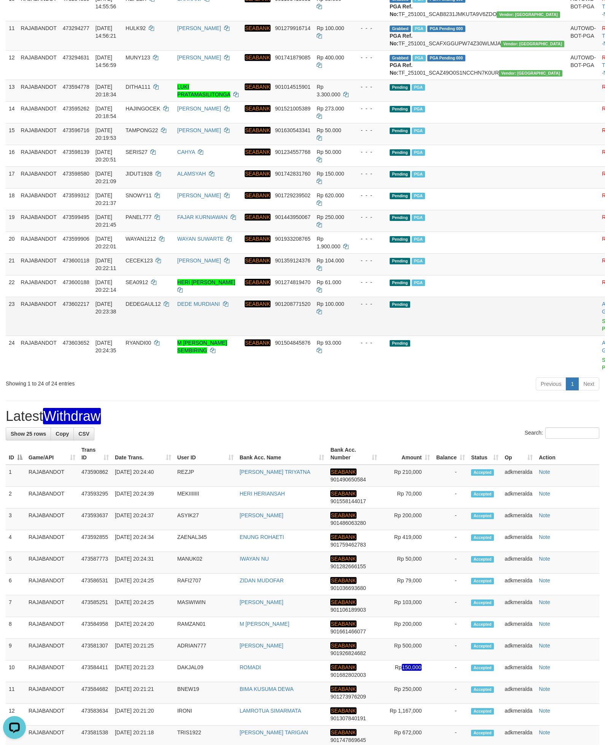
click at [602, 332] on link "Send PGA" at bounding box center [608, 325] width 13 height 14
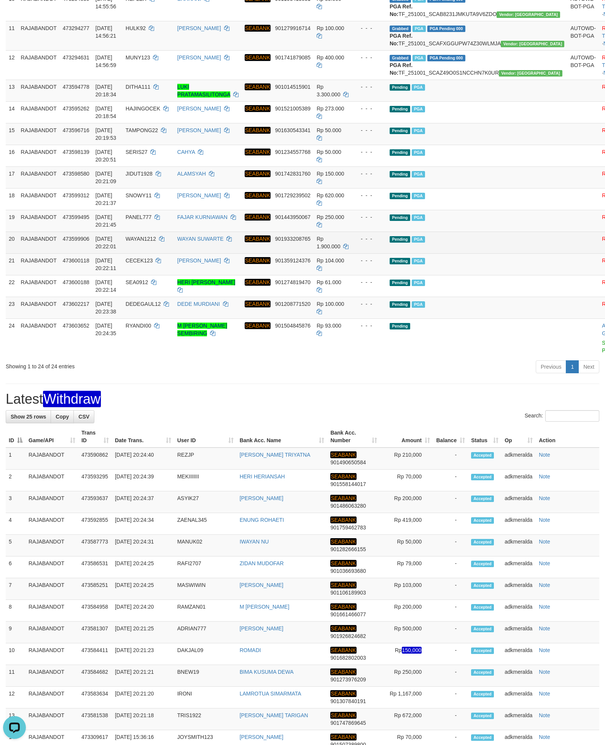
click at [568, 253] on td at bounding box center [584, 243] width 32 height 22
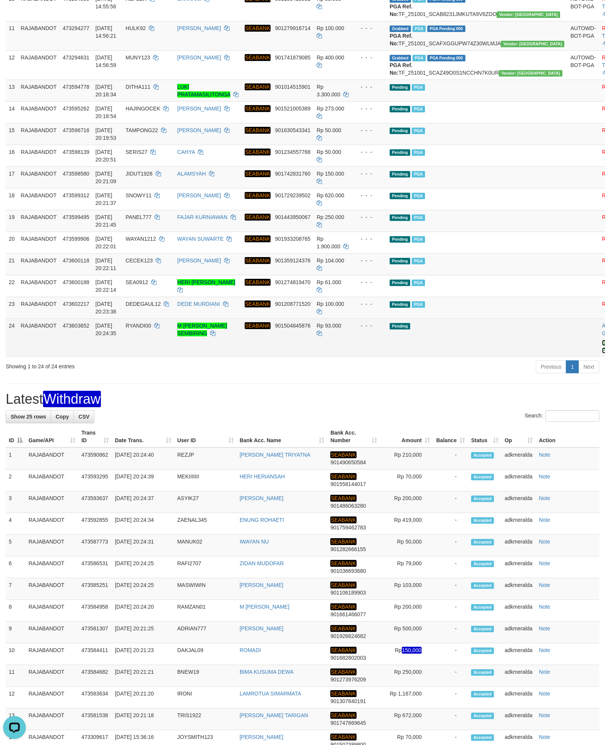
click at [602, 340] on link "Send PGA" at bounding box center [608, 347] width 13 height 14
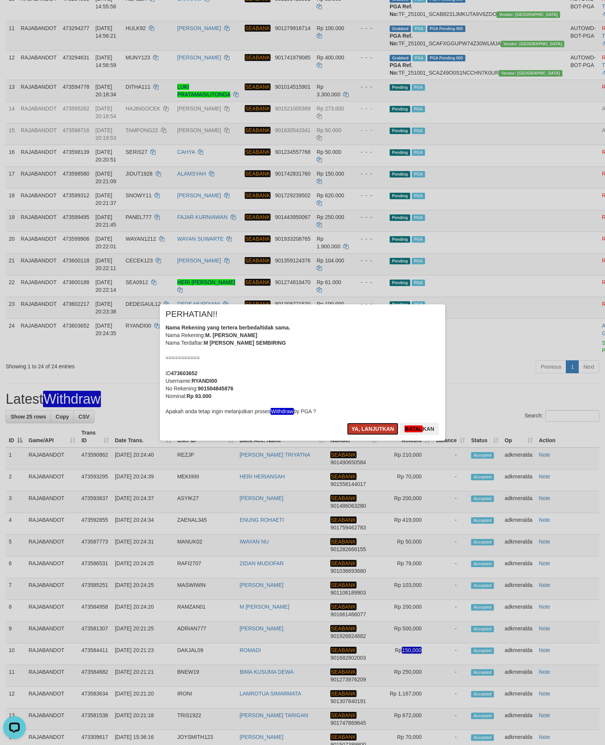
click at [362, 428] on button "Ya, lanjutkan" at bounding box center [373, 429] width 52 height 12
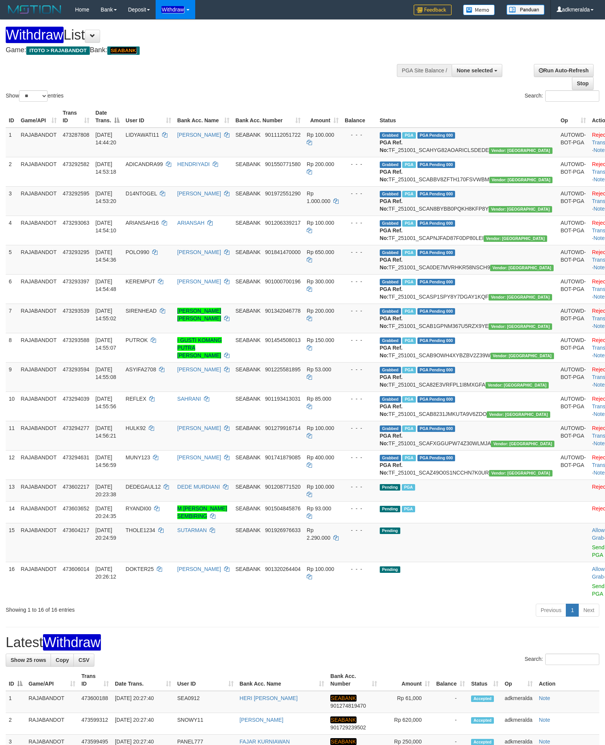
select select
select select "**"
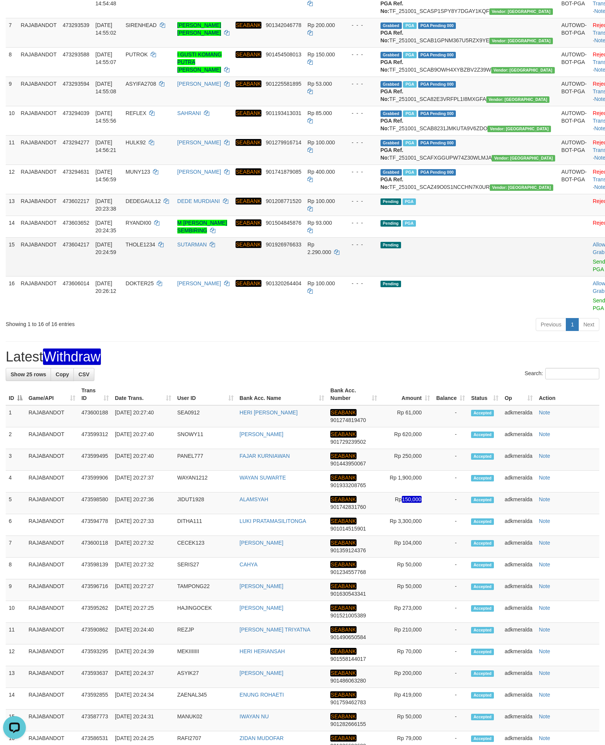
click at [503, 276] on td "Pending" at bounding box center [468, 256] width 181 height 39
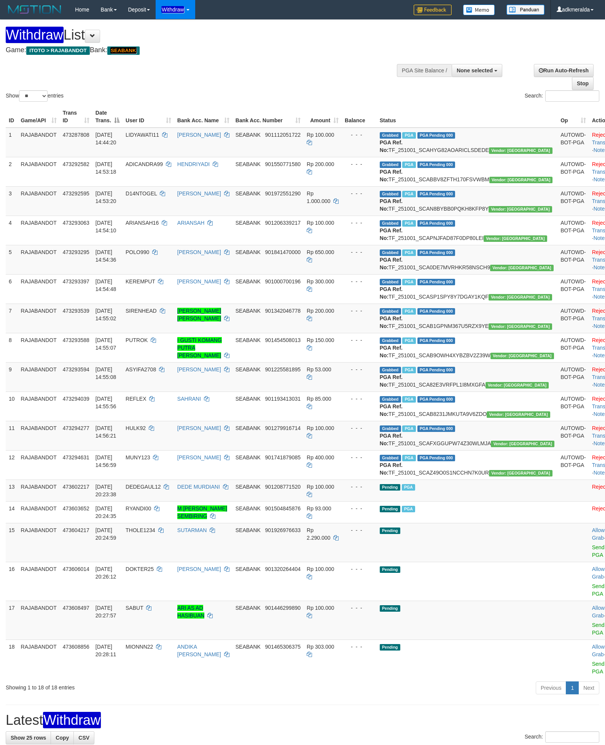
select select
select select "**"
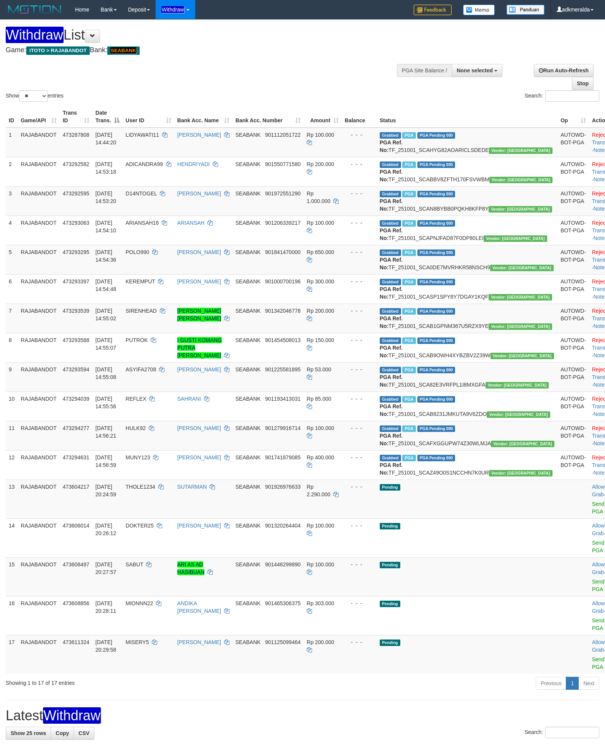
select select
select select "**"
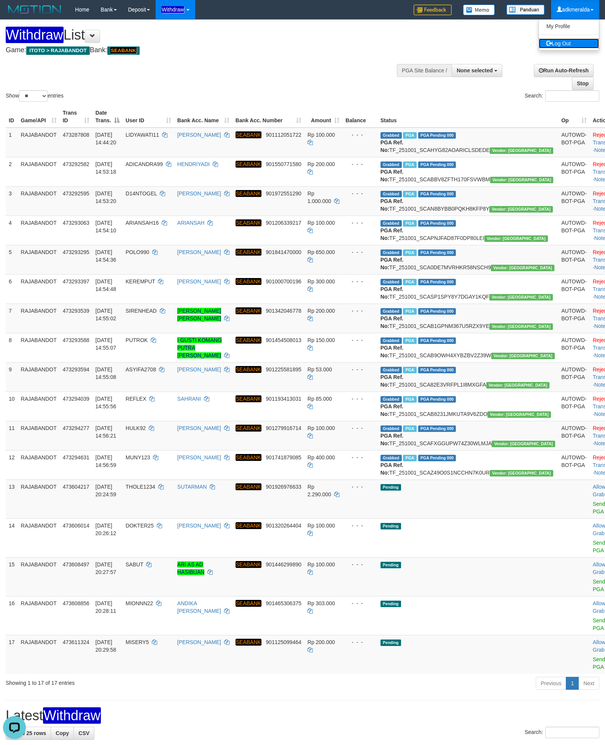
click at [587, 44] on link "Log Out" at bounding box center [569, 43] width 60 height 10
